Goal: Task Accomplishment & Management: Use online tool/utility

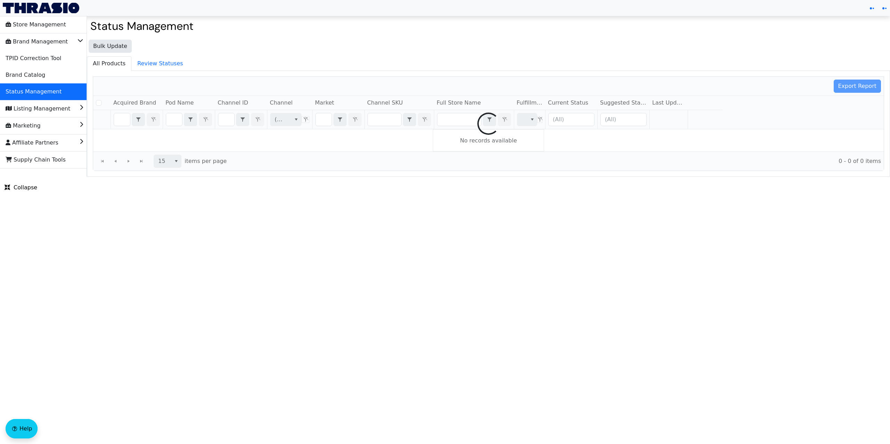
checkbox input "false"
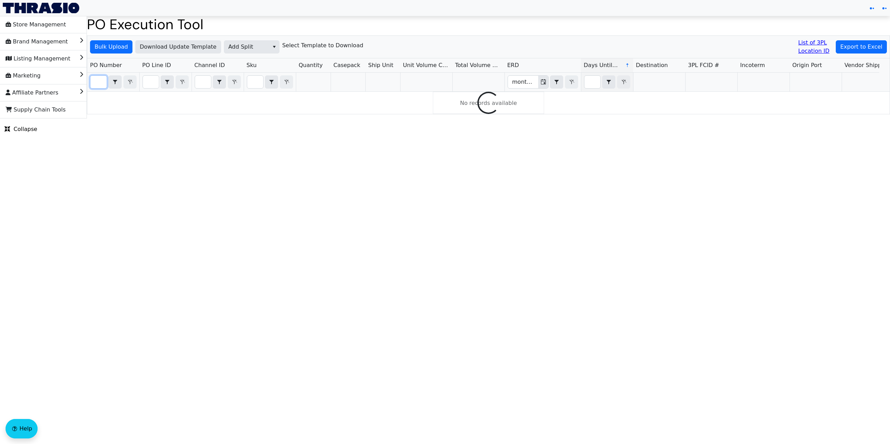
click at [99, 82] on input "Filter" at bounding box center [98, 82] width 16 height 13
paste input "PO66945"
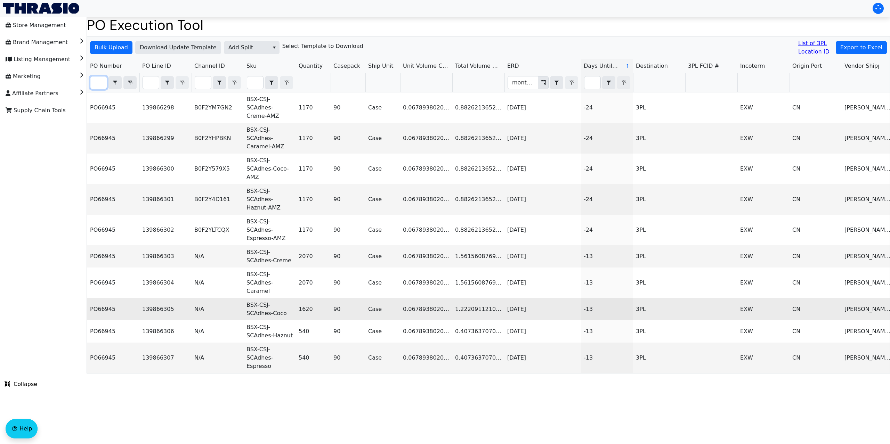
type input "PO66945"
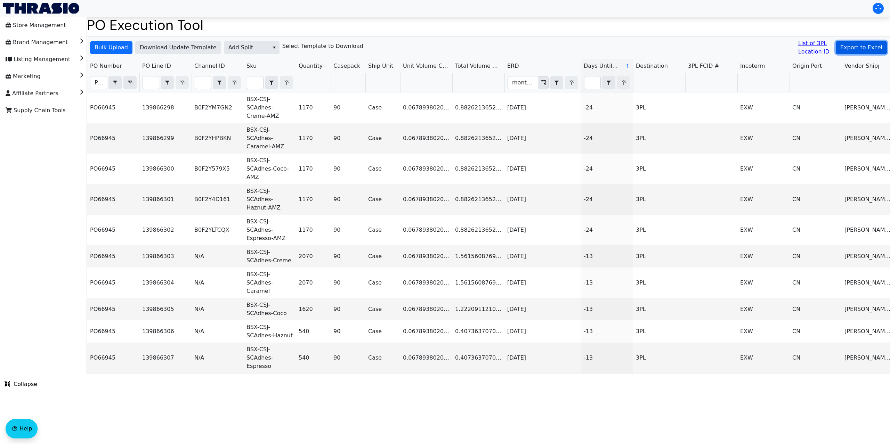
click at [850, 45] on span "Export to Excel" at bounding box center [861, 47] width 42 height 8
click at [246, 43] on span "Add Split" at bounding box center [246, 47] width 37 height 8
click at [257, 104] on span "Add Carrier" at bounding box center [243, 105] width 32 height 8
click at [115, 47] on span "Bulk Upload" at bounding box center [111, 47] width 33 height 8
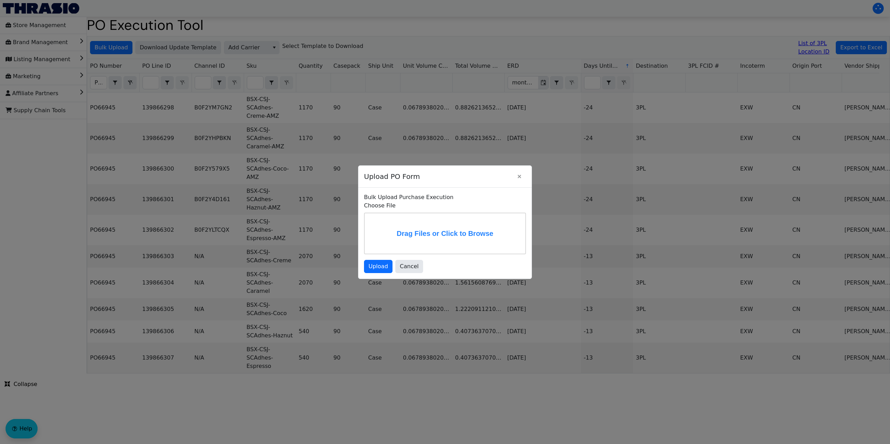
click at [431, 226] on label "Drag Files or Click to Browse" at bounding box center [445, 233] width 161 height 40
click at [0, 0] on input "Drag Files or Click to Browse" at bounding box center [0, 0] width 0 height 0
click at [383, 271] on span "Upload" at bounding box center [378, 267] width 19 height 8
